Goal: Task Accomplishment & Management: Manage account settings

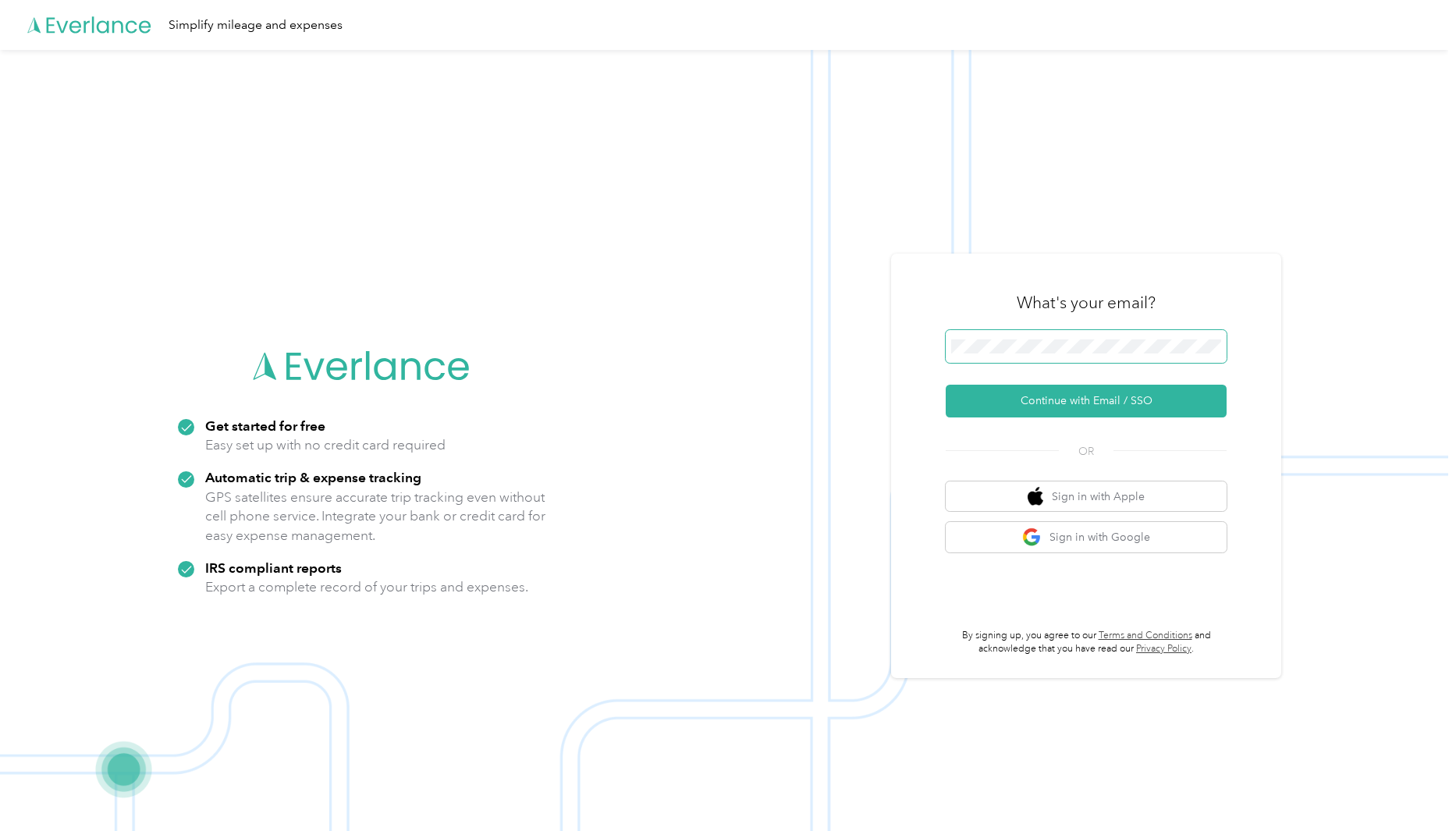
click at [1005, 338] on span at bounding box center [1086, 346] width 281 height 32
click at [1012, 325] on div "What's your email?" at bounding box center [1086, 302] width 281 height 54
click at [1002, 354] on span at bounding box center [1086, 346] width 281 height 32
click at [946, 384] on button "Continue with Email / SSO" at bounding box center [1086, 401] width 281 height 32
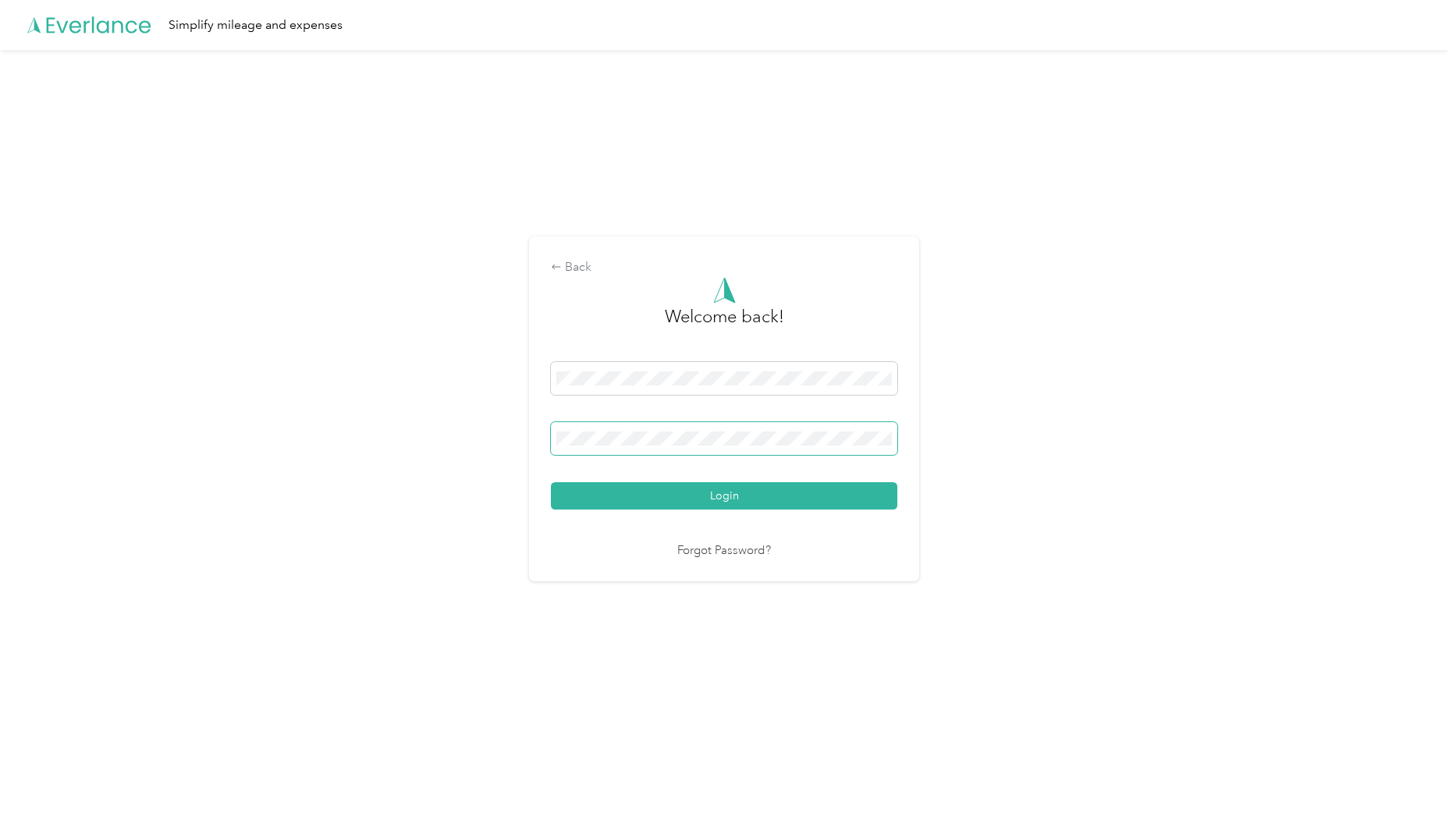
click at [551, 483] on button "Login" at bounding box center [724, 496] width 346 height 28
